Goal: Task Accomplishment & Management: Use online tool/utility

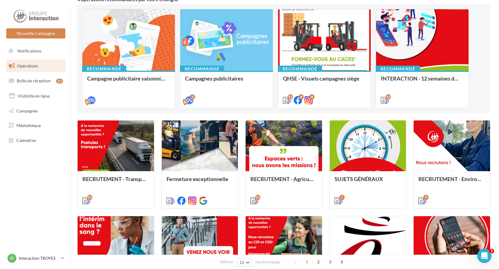
scroll to position [90, 0]
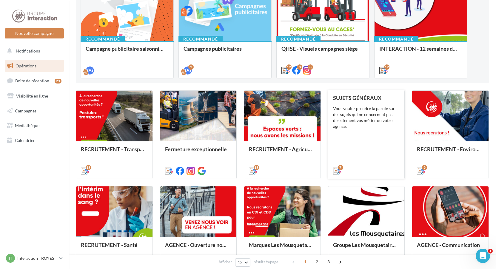
click at [357, 133] on div "SUJETS GÉNÉRAUX Vous voulez prendre la parole sur des sujets qui ne concernent …" at bounding box center [366, 134] width 67 height 79
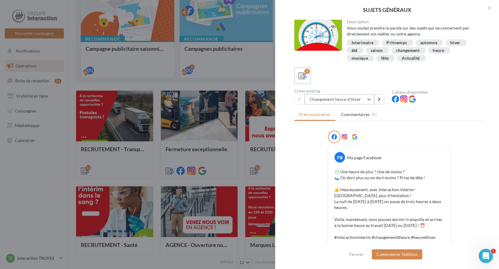
click at [359, 101] on button "Changement heure d'hiver" at bounding box center [339, 99] width 70 height 10
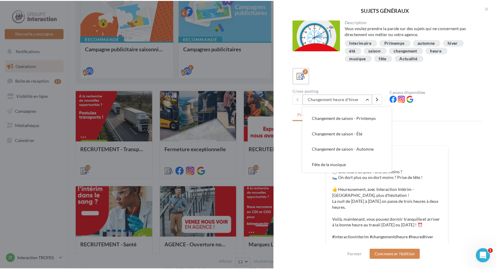
scroll to position [60, 0]
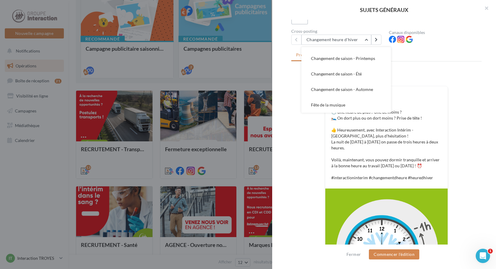
click at [253, 68] on div at bounding box center [248, 134] width 496 height 269
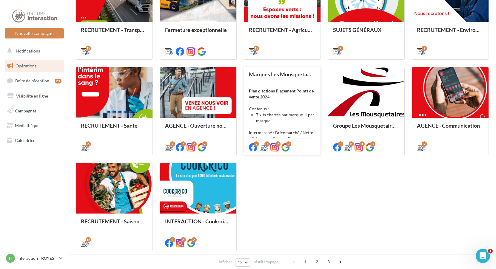
scroll to position [239, 0]
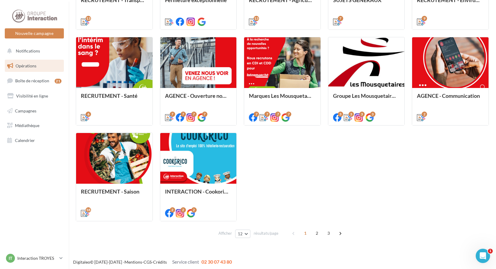
click at [315, 233] on span "2" at bounding box center [317, 234] width 10 height 10
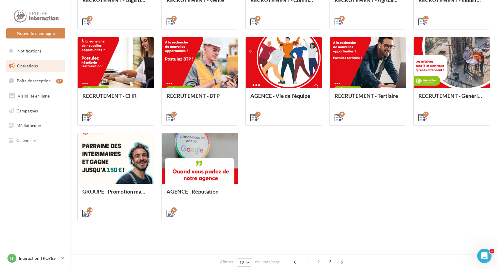
scroll to position [156, 0]
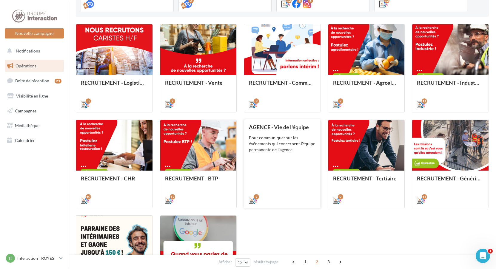
click at [293, 160] on div "AGENCE - Vie de l'équipe Pour communiquer sur les événements qui concernent l'é…" at bounding box center [282, 163] width 67 height 79
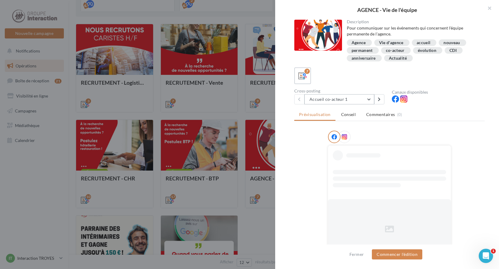
click at [322, 101] on button "Accueil co-acteur 1" at bounding box center [339, 99] width 70 height 10
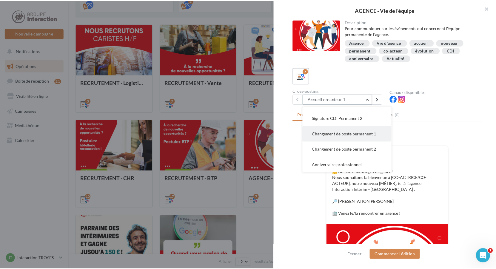
scroll to position [30, 0]
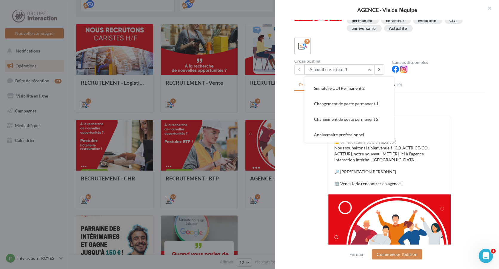
click at [255, 116] on div at bounding box center [249, 134] width 499 height 269
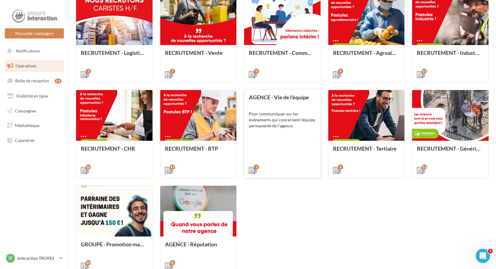
scroll to position [216, 0]
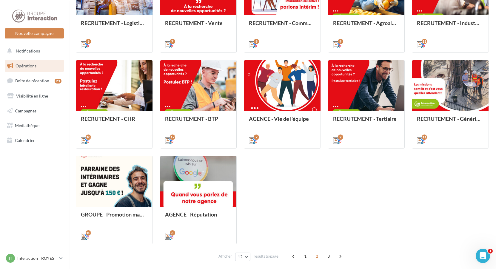
click at [328, 256] on span "3" at bounding box center [329, 257] width 10 height 10
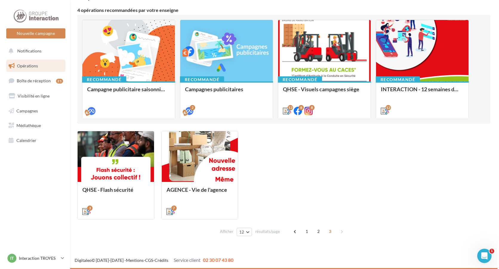
scroll to position [49, 0]
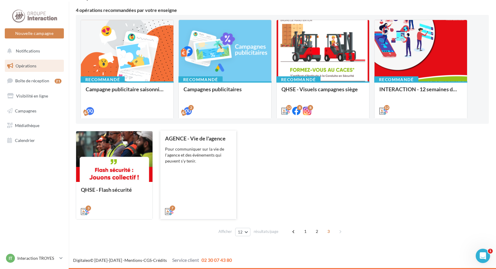
click at [199, 176] on div "AGENCE - Vie de l'agence Pour communiquer sur la vie de l'agence et des événeme…" at bounding box center [198, 175] width 67 height 79
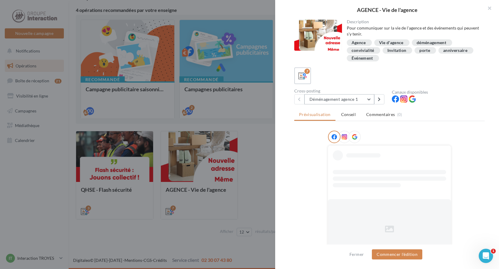
click at [350, 100] on button "Déménagement agence 1" at bounding box center [339, 99] width 70 height 10
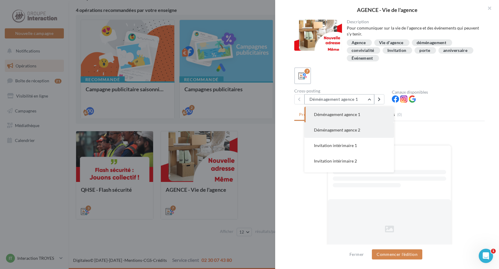
scroll to position [30, 0]
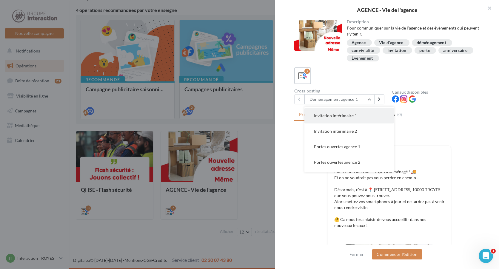
click at [341, 119] on button "Invitation intérimaire 1" at bounding box center [349, 116] width 90 height 16
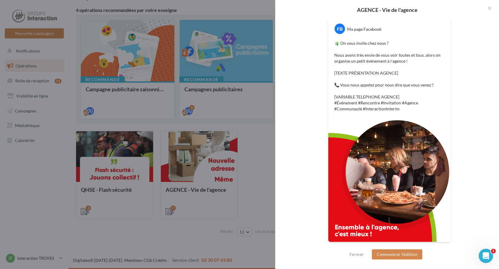
scroll to position [69, 0]
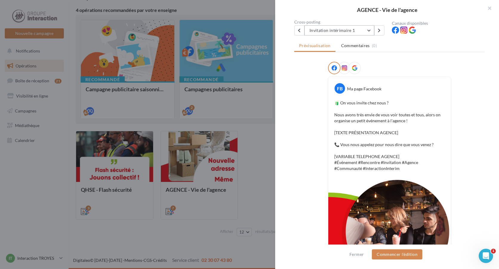
click at [358, 25] on button "Invitation intérimaire 1" at bounding box center [339, 30] width 70 height 10
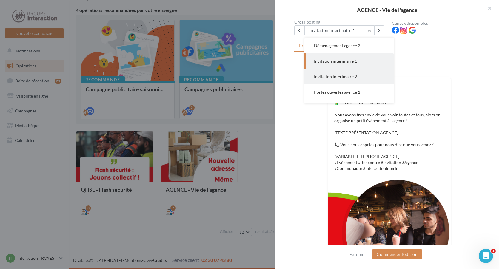
click at [357, 75] on button "Invitation intérimaire 2" at bounding box center [349, 77] width 90 height 16
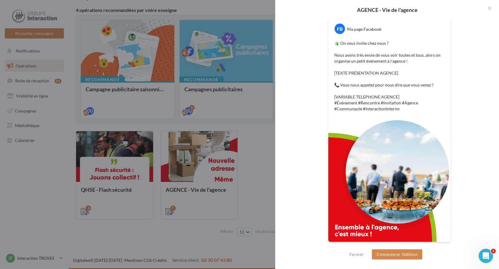
scroll to position [39, 0]
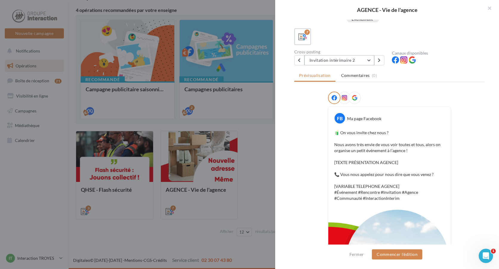
click at [359, 59] on button "Invitation intérimaire 2" at bounding box center [339, 60] width 70 height 10
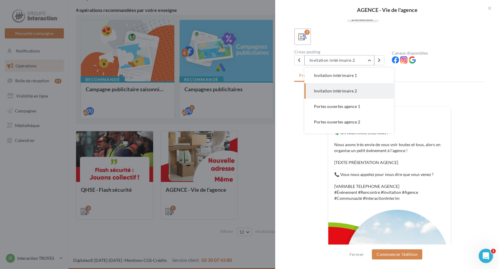
scroll to position [43, 0]
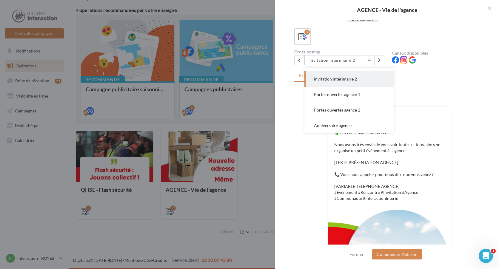
click at [365, 79] on button "Invitation intérimaire 2" at bounding box center [349, 79] width 90 height 16
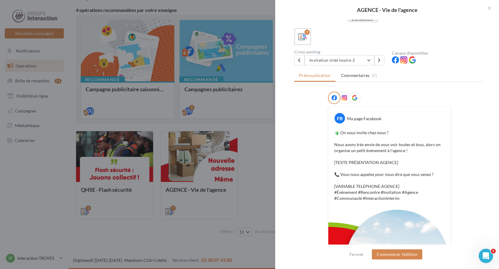
scroll to position [129, 0]
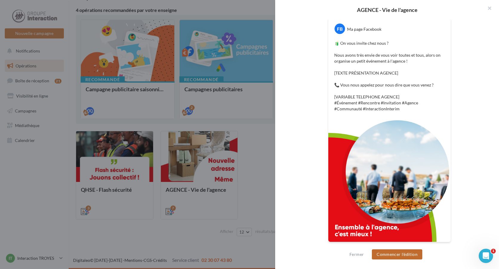
click at [402, 256] on button "Commencer l'édition" at bounding box center [397, 255] width 50 height 10
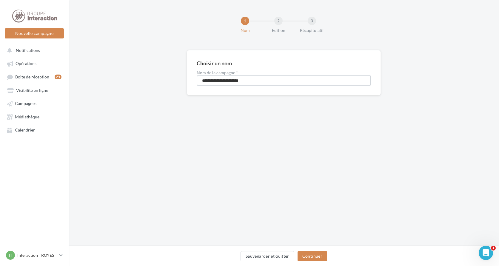
drag, startPoint x: 254, startPoint y: 81, endPoint x: 184, endPoint y: 90, distance: 70.6
click at [185, 89] on div "**********" at bounding box center [284, 82] width 430 height 64
type input "**********"
click at [316, 258] on button "Continuer" at bounding box center [313, 256] width 30 height 10
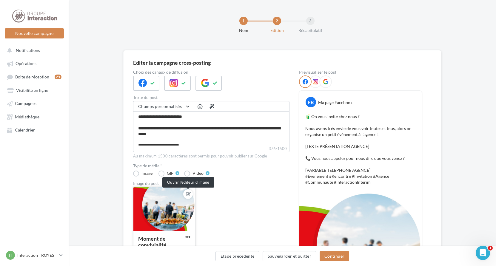
click at [187, 193] on icon at bounding box center [188, 194] width 5 height 4
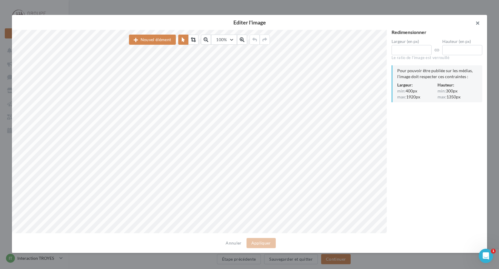
click at [475, 23] on button "button" at bounding box center [475, 24] width 24 height 18
